Goal: Use online tool/utility: Utilize a website feature to perform a specific function

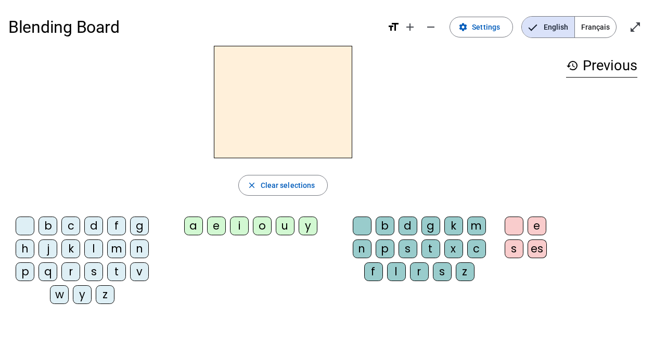
click at [48, 224] on div "b" at bounding box center [47, 225] width 19 height 19
click at [193, 223] on div "a" at bounding box center [193, 225] width 19 height 19
click at [218, 224] on div "e" at bounding box center [216, 225] width 19 height 19
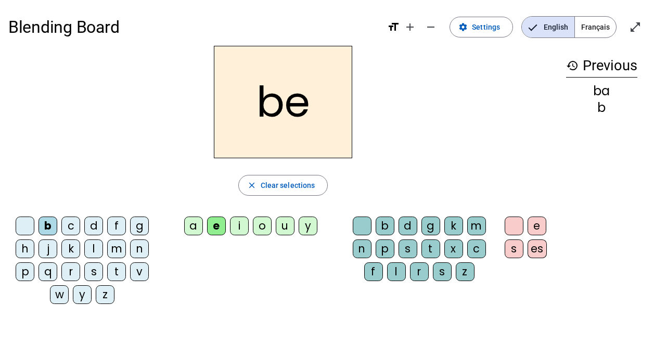
click at [241, 223] on div "i" at bounding box center [239, 225] width 19 height 19
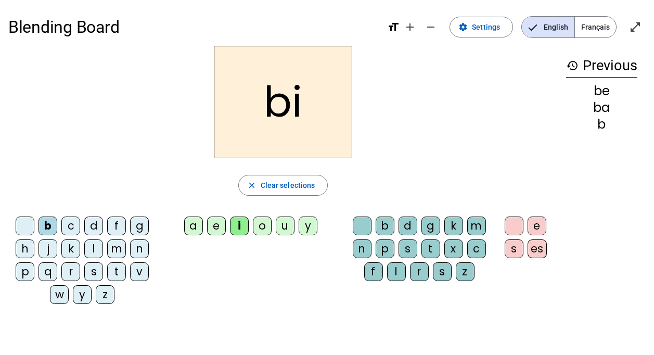
click at [258, 227] on div "o" at bounding box center [262, 225] width 19 height 19
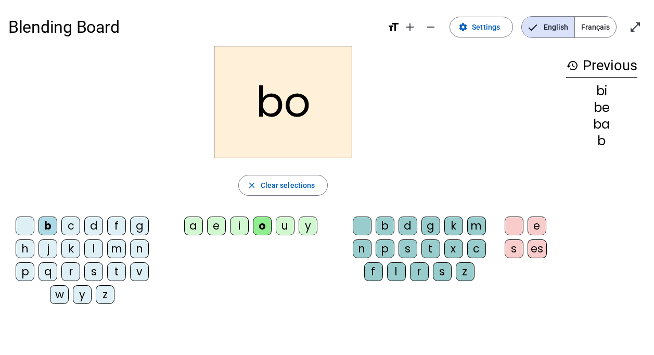
click at [282, 225] on div "u" at bounding box center [285, 225] width 19 height 19
click at [307, 221] on div "y" at bounding box center [308, 225] width 19 height 19
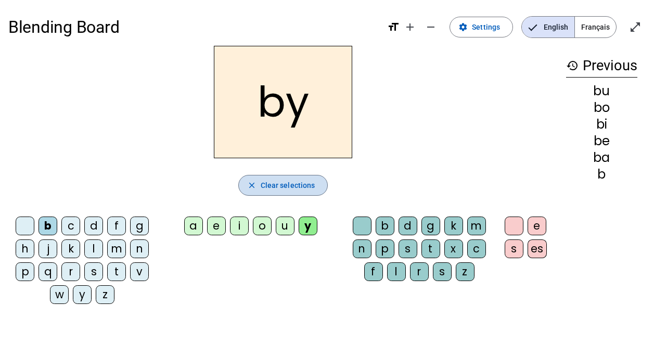
click at [272, 183] on span "Clear selections" at bounding box center [288, 185] width 55 height 12
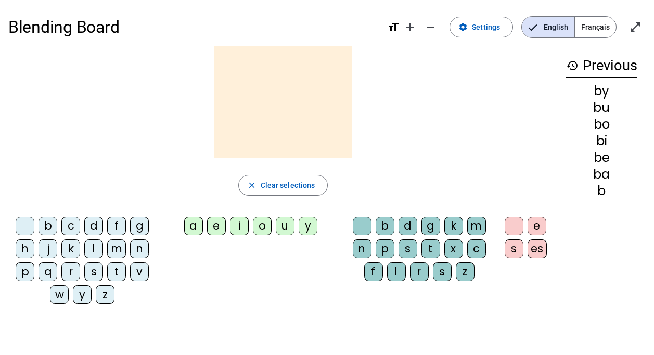
click at [116, 248] on div "m" at bounding box center [116, 248] width 19 height 19
click at [193, 225] on div "a" at bounding box center [193, 225] width 19 height 19
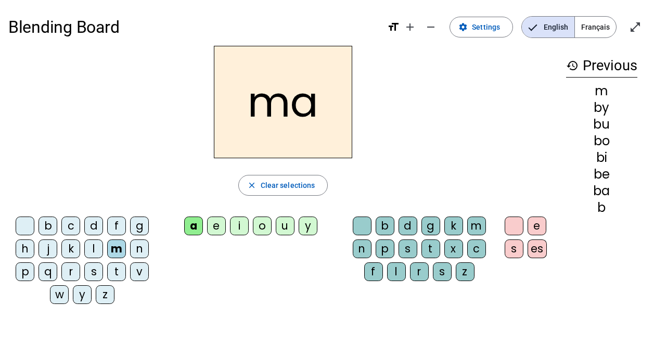
click at [218, 224] on div "e" at bounding box center [216, 225] width 19 height 19
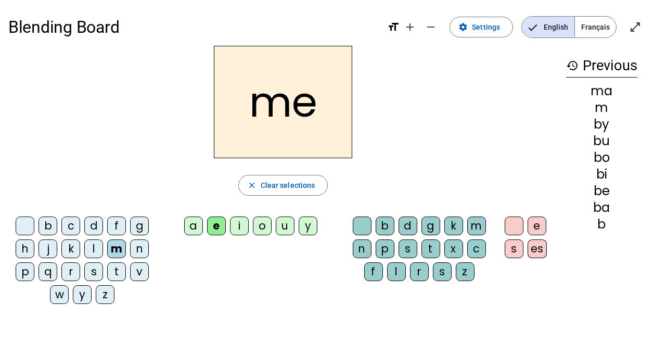
click at [237, 224] on div "i" at bounding box center [239, 225] width 19 height 19
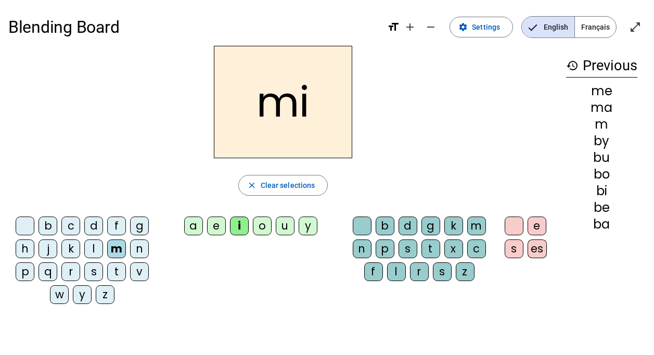
click at [259, 224] on div "o" at bounding box center [262, 225] width 19 height 19
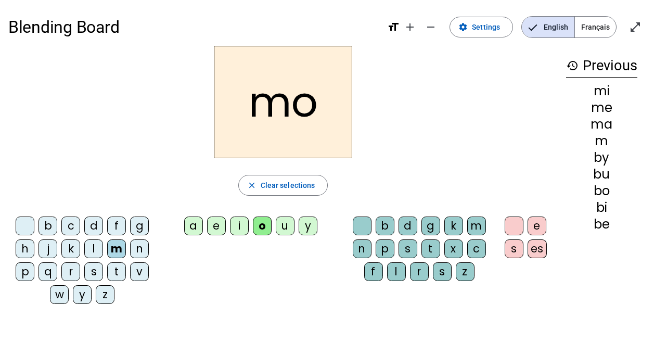
click at [284, 222] on div "u" at bounding box center [285, 225] width 19 height 19
click at [305, 224] on div "y" at bounding box center [308, 225] width 19 height 19
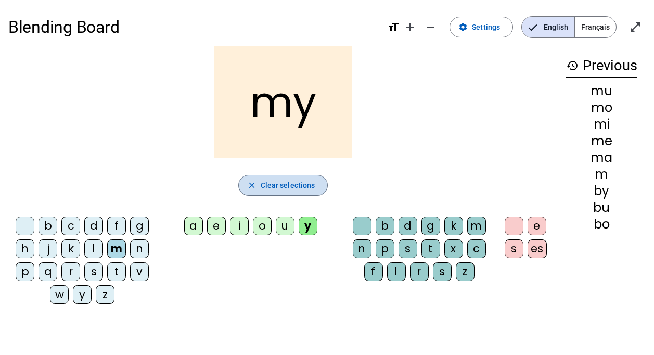
click at [266, 181] on span "Clear selections" at bounding box center [288, 185] width 55 height 12
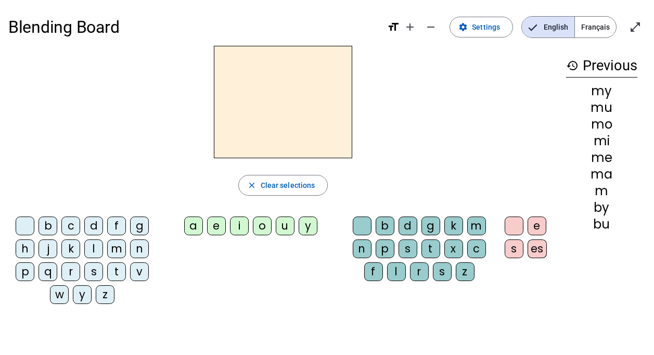
click at [94, 224] on div "d" at bounding box center [93, 225] width 19 height 19
click at [192, 226] on div "a" at bounding box center [193, 225] width 19 height 19
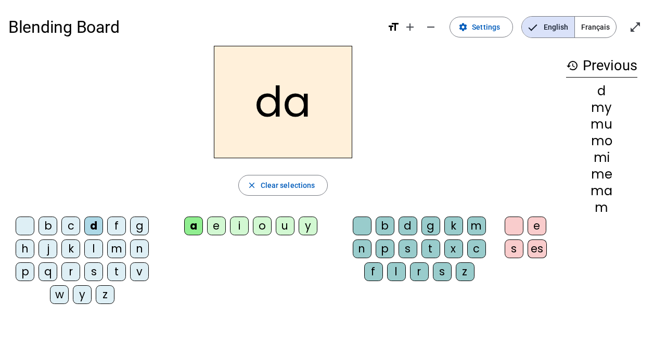
click at [219, 227] on div "e" at bounding box center [216, 225] width 19 height 19
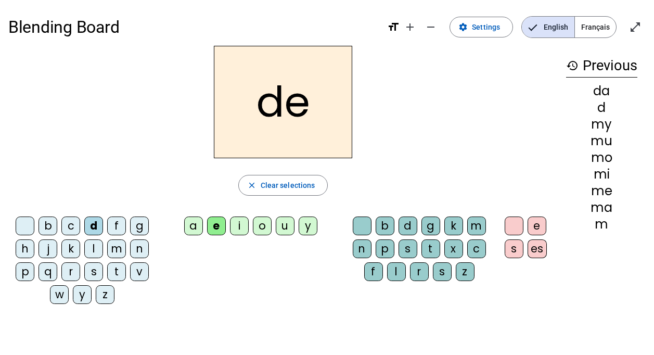
click at [242, 224] on div "i" at bounding box center [239, 225] width 19 height 19
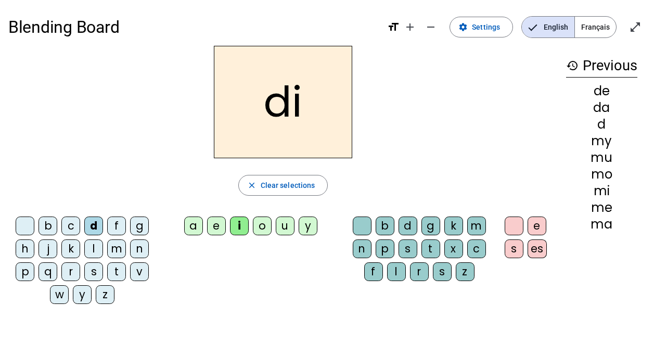
click at [263, 224] on div "o" at bounding box center [262, 225] width 19 height 19
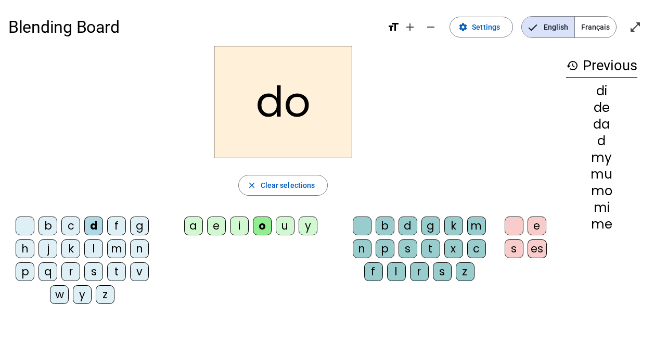
click at [283, 225] on div "u" at bounding box center [285, 225] width 19 height 19
click at [306, 222] on div "y" at bounding box center [308, 225] width 19 height 19
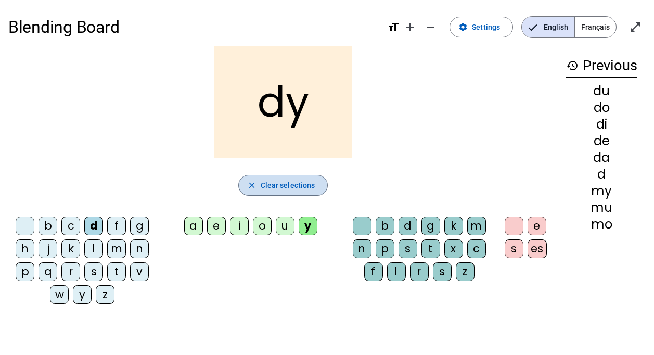
click at [259, 182] on span "button" at bounding box center [283, 185] width 89 height 25
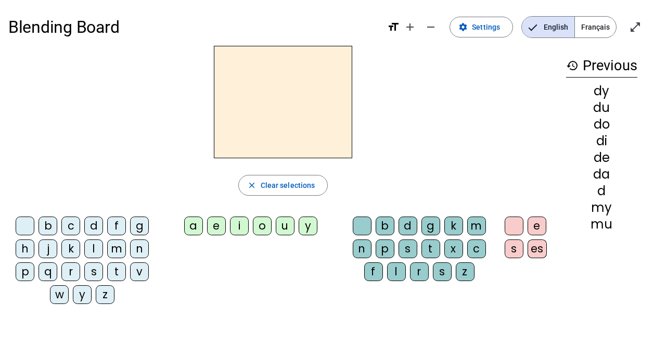
click at [90, 248] on div "l" at bounding box center [93, 248] width 19 height 19
click at [190, 223] on div "a" at bounding box center [193, 225] width 19 height 19
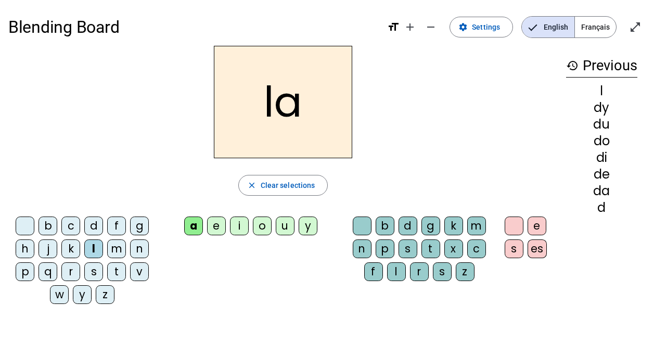
click at [214, 222] on div "e" at bounding box center [216, 225] width 19 height 19
click at [237, 223] on div "i" at bounding box center [239, 225] width 19 height 19
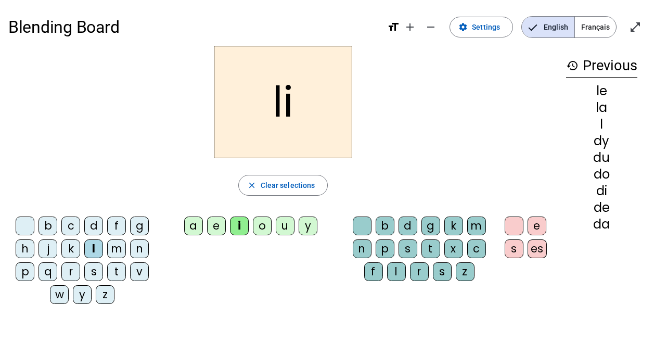
click at [258, 223] on div "o" at bounding box center [262, 225] width 19 height 19
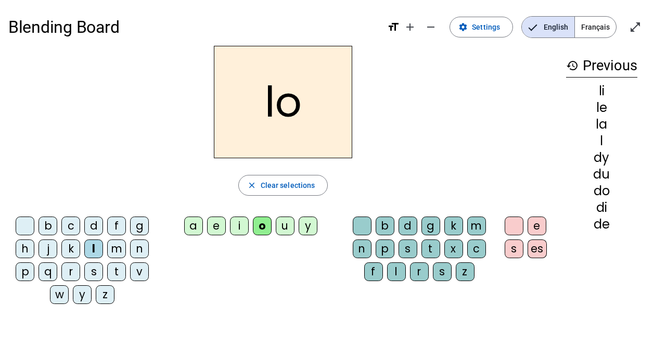
click at [284, 226] on div "u" at bounding box center [285, 225] width 19 height 19
click at [306, 223] on div "y" at bounding box center [308, 225] width 19 height 19
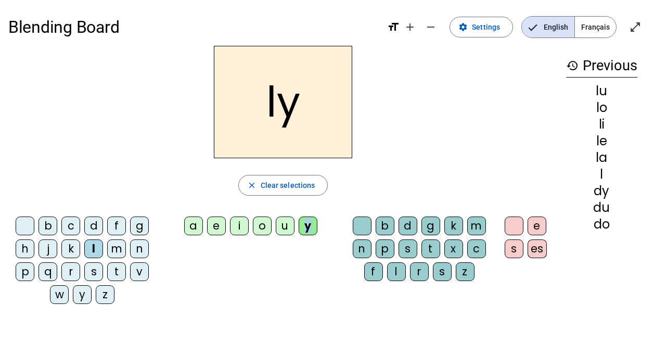
click at [306, 223] on div "y" at bounding box center [308, 225] width 19 height 19
click at [263, 184] on span "Clear selections" at bounding box center [288, 185] width 55 height 12
click at [112, 267] on div "t" at bounding box center [116, 271] width 19 height 19
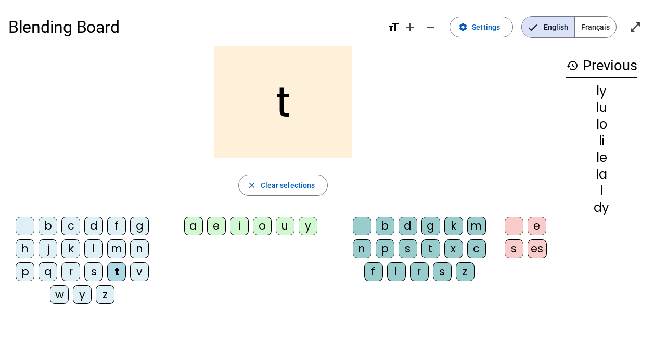
click at [193, 223] on div "a" at bounding box center [193, 225] width 19 height 19
click at [211, 222] on div "e" at bounding box center [216, 225] width 19 height 19
click at [241, 226] on div "i" at bounding box center [239, 225] width 19 height 19
click at [262, 225] on div "o" at bounding box center [262, 225] width 19 height 19
click at [284, 223] on div "u" at bounding box center [285, 225] width 19 height 19
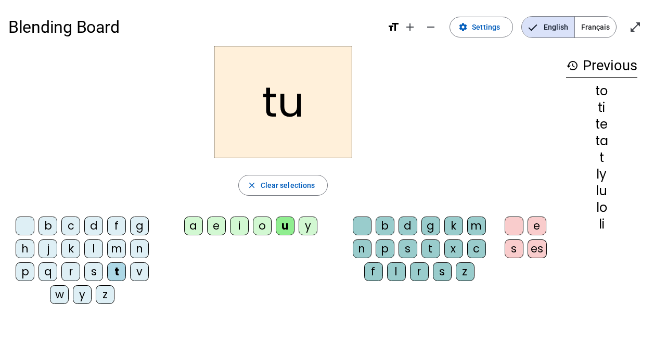
click at [307, 223] on div "y" at bounding box center [308, 225] width 19 height 19
